Goal: Task Accomplishment & Management: Manage account settings

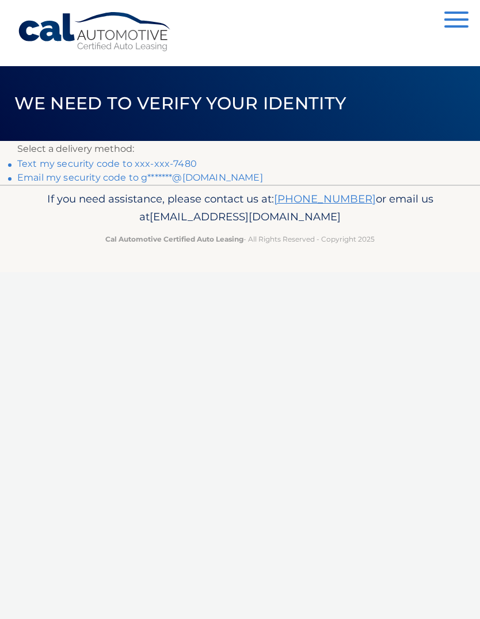
click at [44, 159] on link "Text my security code to xxx-xxx-7480" at bounding box center [107, 163] width 180 height 11
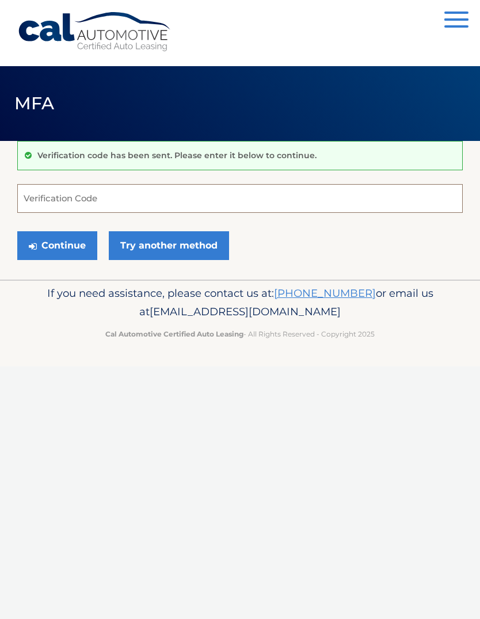
click at [38, 199] on input "Verification Code" at bounding box center [239, 198] width 445 height 29
type input "793372"
click at [59, 245] on button "Continue" at bounding box center [57, 245] width 80 height 29
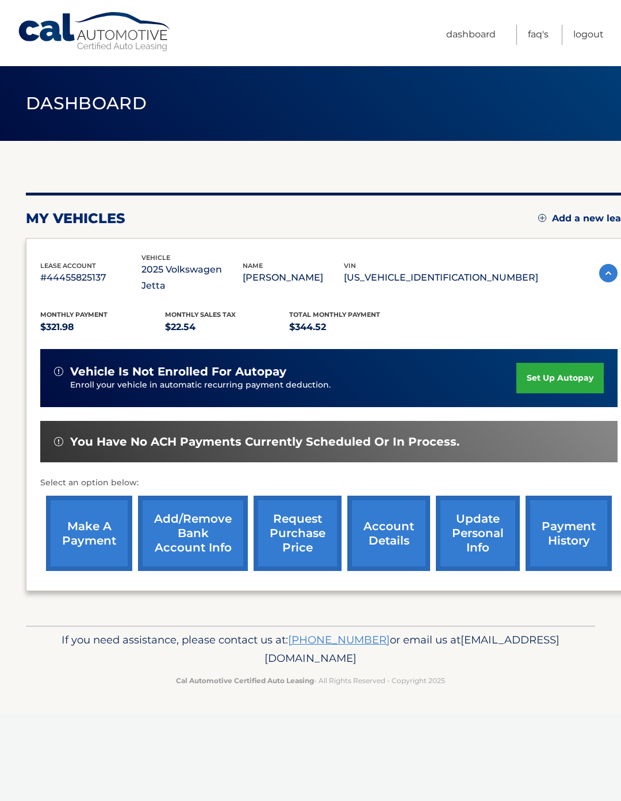
click at [88, 525] on link "make a payment" at bounding box center [89, 533] width 86 height 75
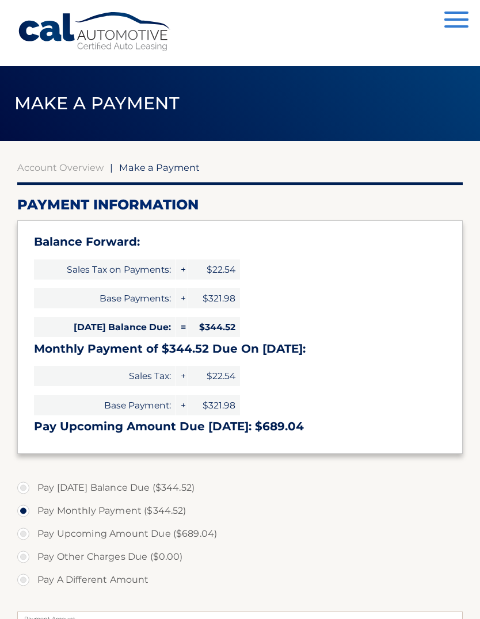
select select "NDZjNjdhYWMtNTYzMy00NzY2LTk4OTQtYzRiMmEyOThlNmNm"
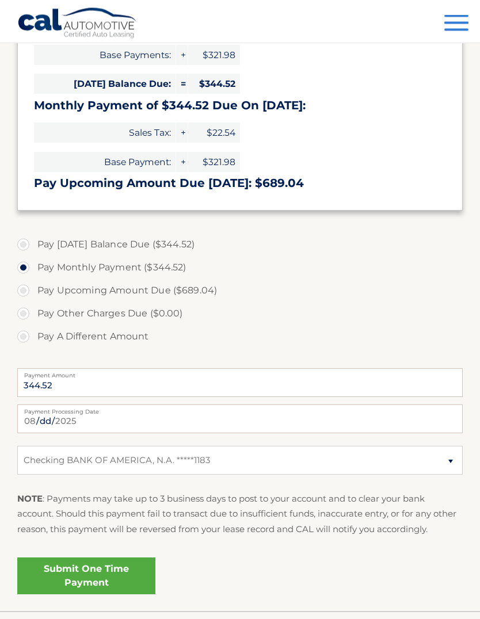
scroll to position [243, 0]
click at [68, 568] on link "Submit One Time Payment" at bounding box center [86, 576] width 138 height 37
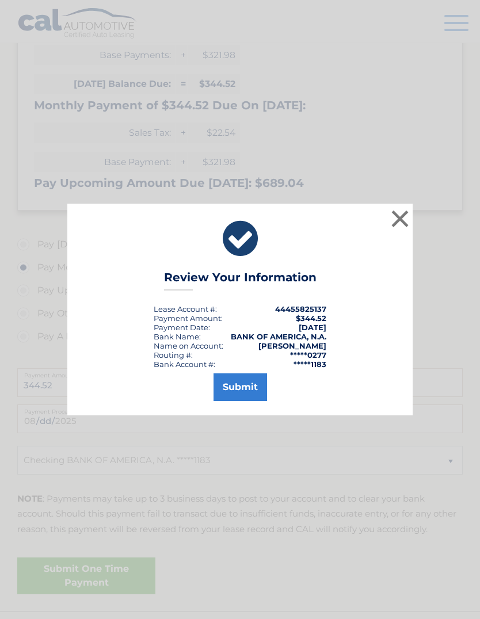
click at [251, 401] on button "Submit" at bounding box center [240, 387] width 54 height 28
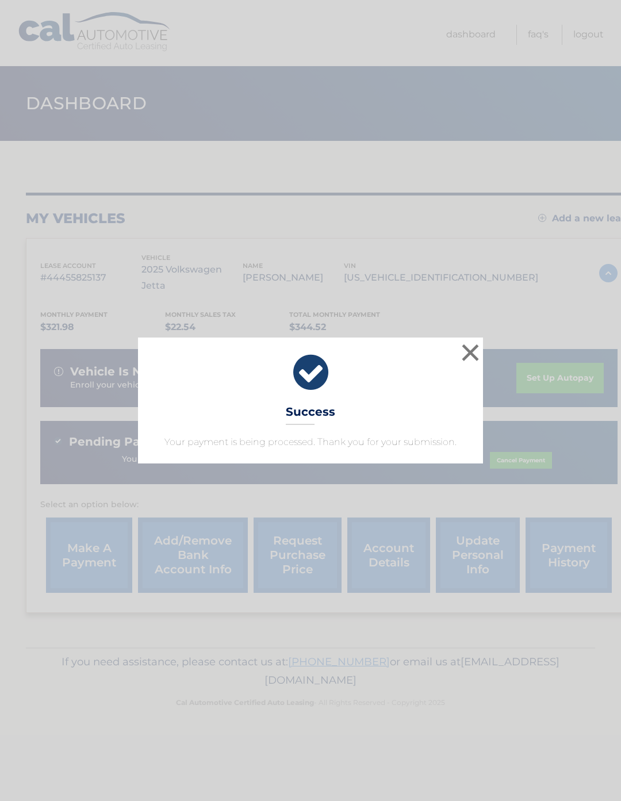
click at [470, 354] on button "×" at bounding box center [470, 352] width 23 height 23
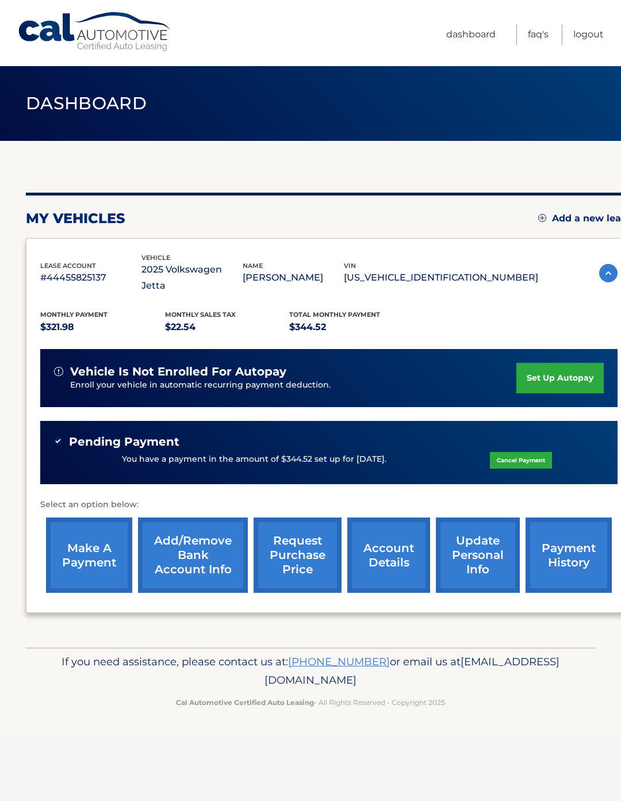
click at [344, 274] on p "[PERSON_NAME]" at bounding box center [293, 278] width 101 height 16
